Goal: Task Accomplishment & Management: Manage account settings

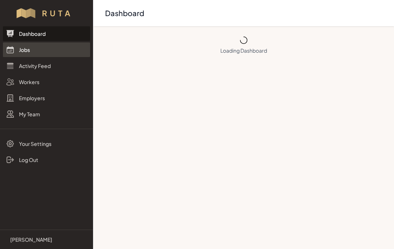
click at [22, 51] on link "Jobs" at bounding box center [46, 49] width 87 height 15
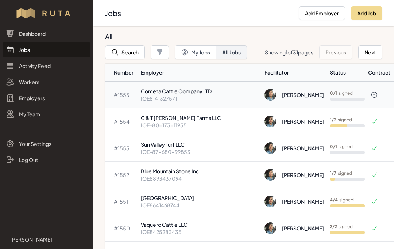
click at [195, 93] on p "Cometa Cattle Company LTD" at bounding box center [200, 90] width 118 height 7
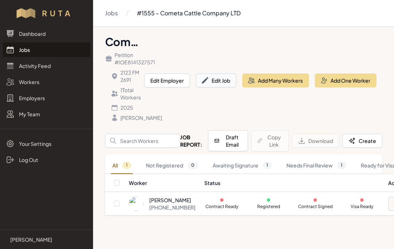
click at [219, 84] on button "Edit Job" at bounding box center [216, 80] width 41 height 14
select select "2025"
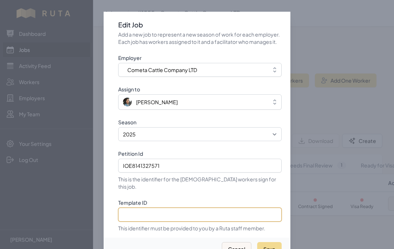
click at [178, 212] on input "Template ID" at bounding box center [199, 214] width 163 height 14
click at [164, 217] on input "Template ID" at bounding box center [199, 214] width 163 height 14
paste input "eqJaeADrXqOFax5XN9Zf"
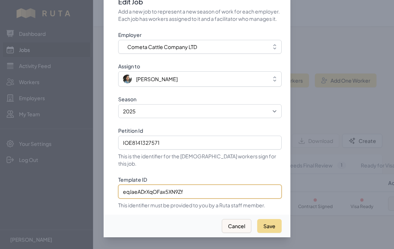
scroll to position [32, 0]
type input "eqJaeADrXqOFax5XN9Zf"
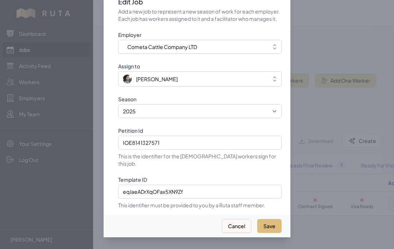
click at [273, 219] on button "Save" at bounding box center [269, 226] width 24 height 14
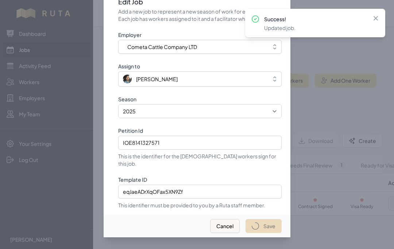
select select "2023"
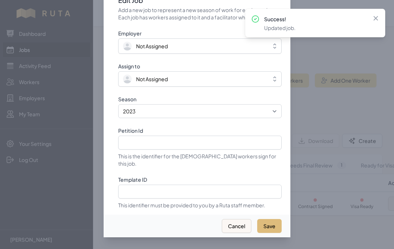
select select "2025"
type input "IOE8141327571"
type input "eqJaeADrXqOFax5XN9Zf"
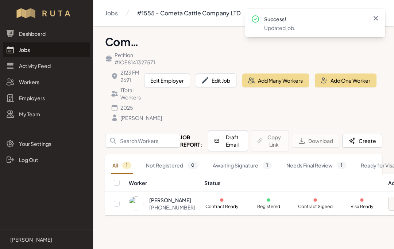
click at [378, 19] on icon at bounding box center [375, 18] width 7 height 7
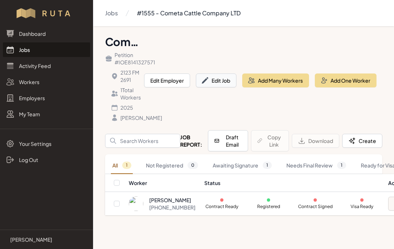
click at [226, 85] on button "Edit Job" at bounding box center [216, 80] width 41 height 14
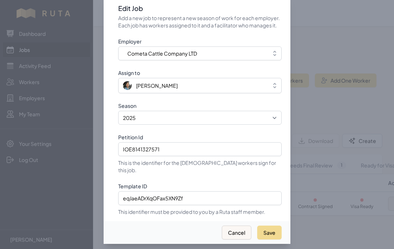
scroll to position [17, 0]
click at [238, 237] on button "Cancel" at bounding box center [237, 232] width 30 height 14
select select "2023"
select select "2025"
type input "IOE8141327571"
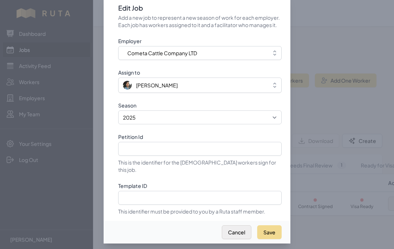
type input "eqJaeADrXqOFax5XN9Zf"
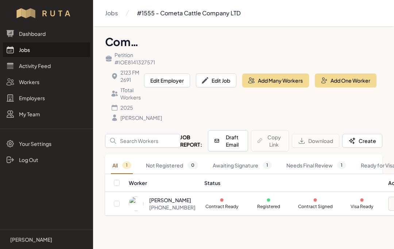
click at [32, 51] on link "Jobs" at bounding box center [46, 49] width 87 height 15
